Goal: Communication & Community: Answer question/provide support

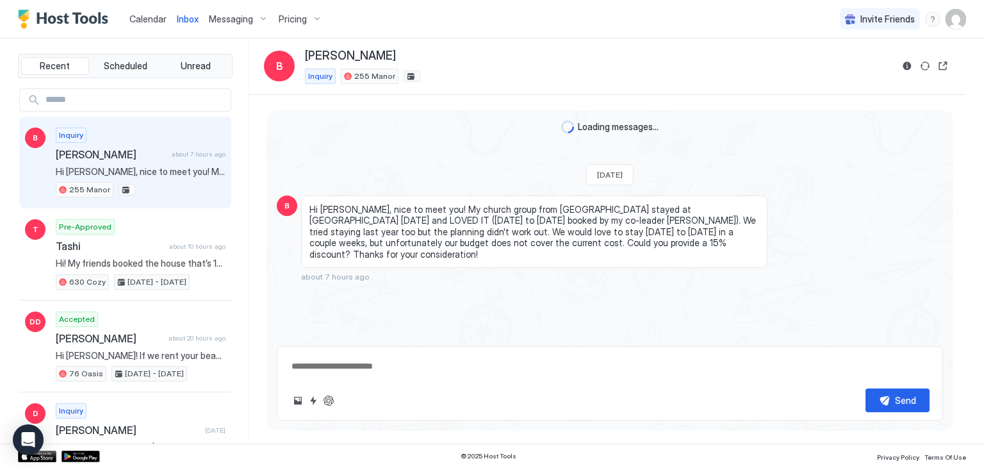
type textarea "*"
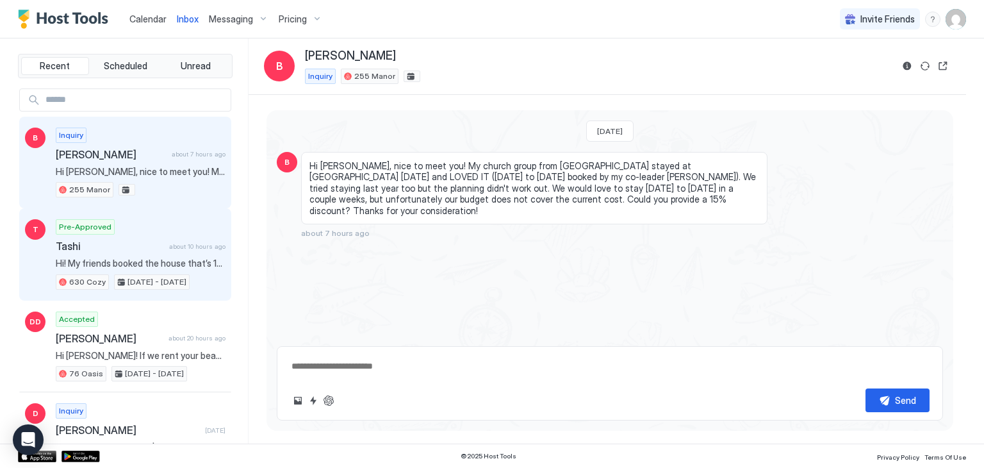
click at [134, 243] on span "Tashi" at bounding box center [110, 246] width 108 height 13
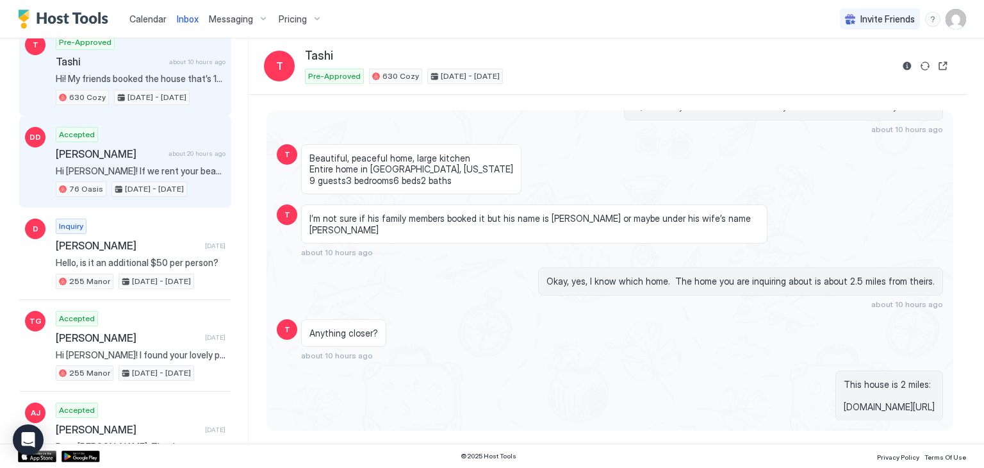
scroll to position [192, 0]
